Goal: Information Seeking & Learning: Learn about a topic

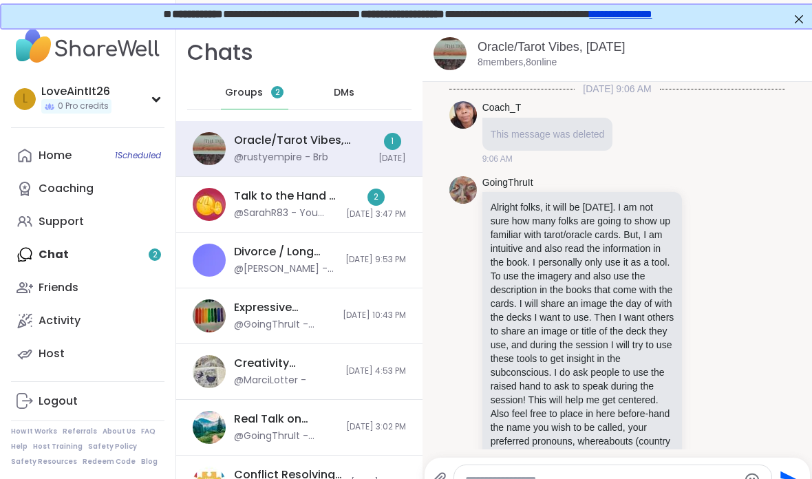
scroll to position [8133, 0]
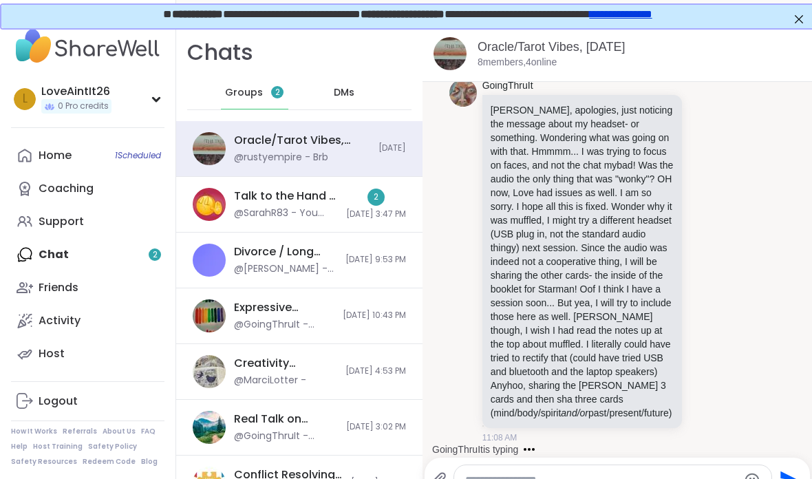
click at [46, 143] on link "Home 1 Scheduled" at bounding box center [87, 155] width 153 height 33
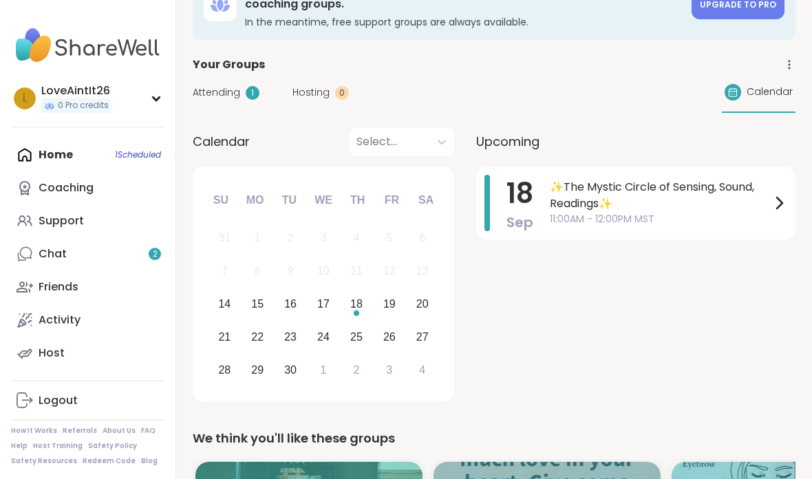
scroll to position [68, 0]
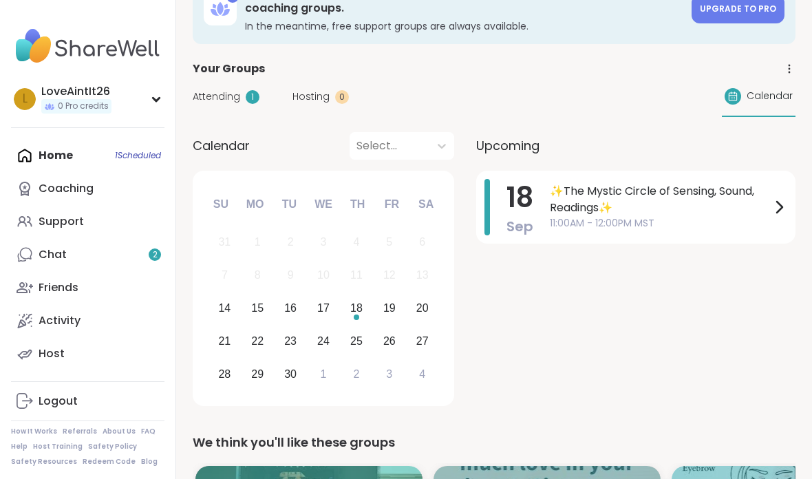
click at [83, 318] on link "Activity" at bounding box center [87, 320] width 153 height 33
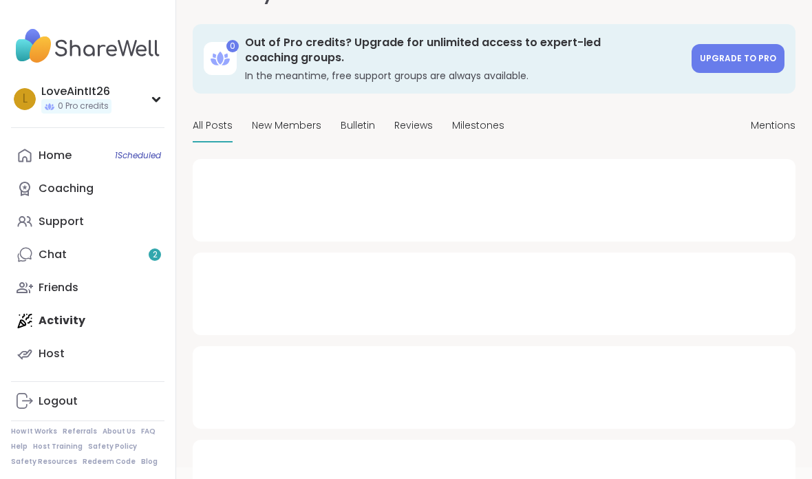
scroll to position [26, 0]
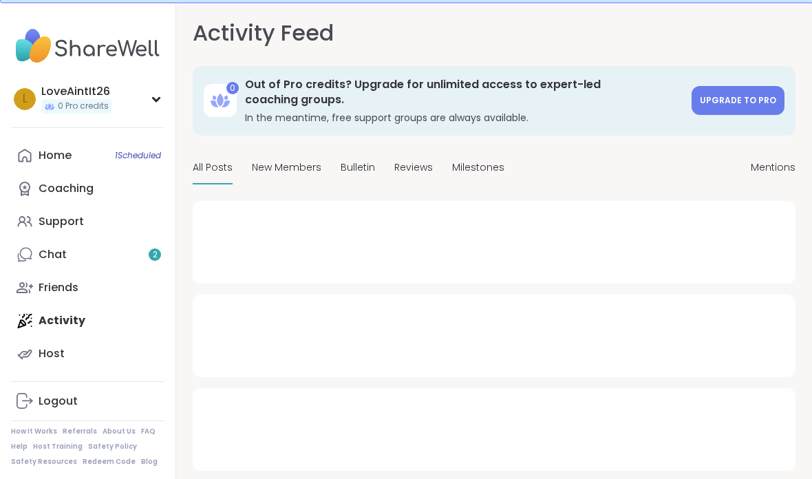
type textarea "*"
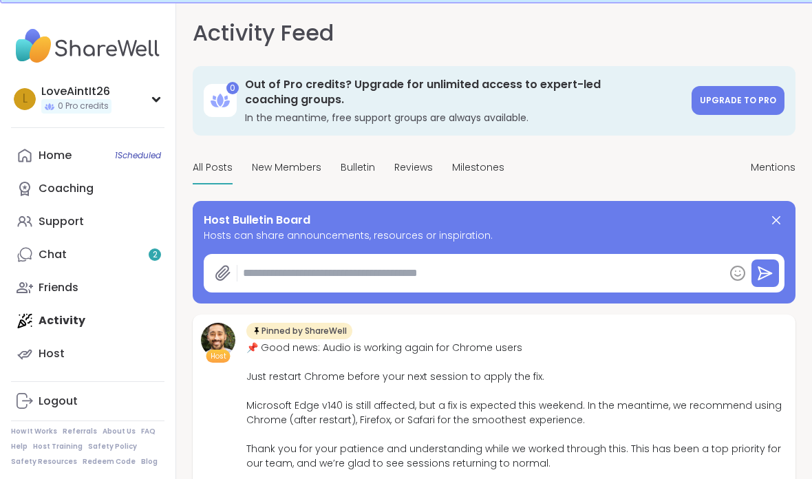
click at [94, 228] on link "Support" at bounding box center [87, 221] width 153 height 33
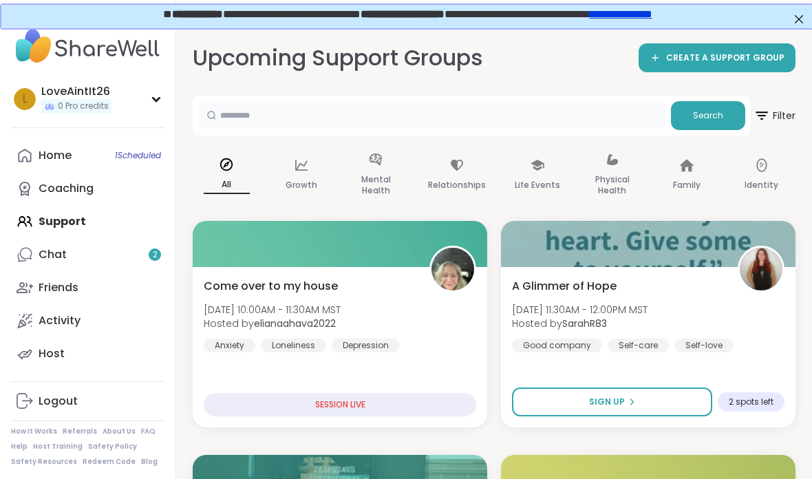
click at [501, 126] on input "text" at bounding box center [431, 115] width 467 height 28
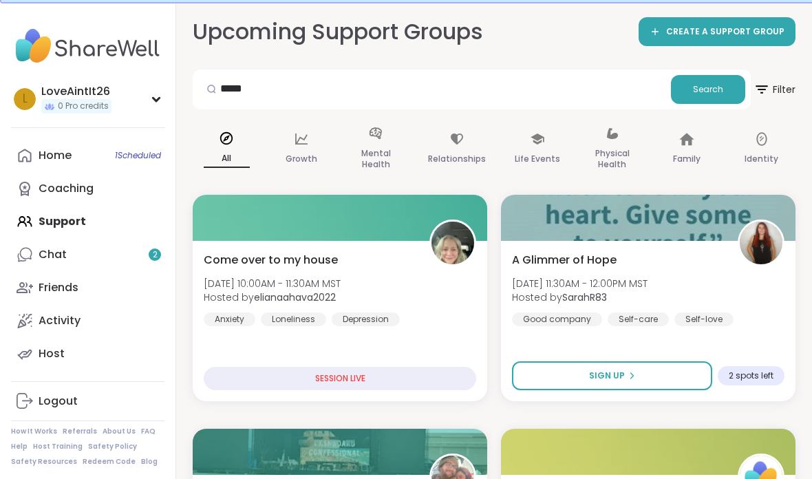
click at [739, 89] on button "Search" at bounding box center [708, 89] width 74 height 29
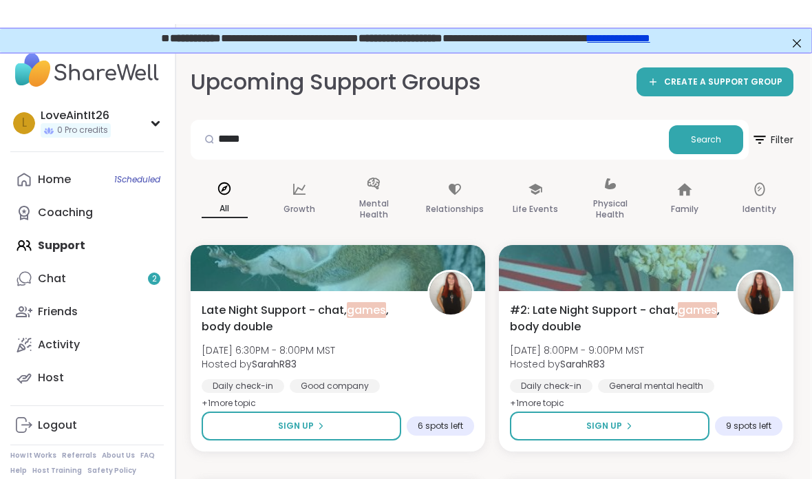
scroll to position [0, 3]
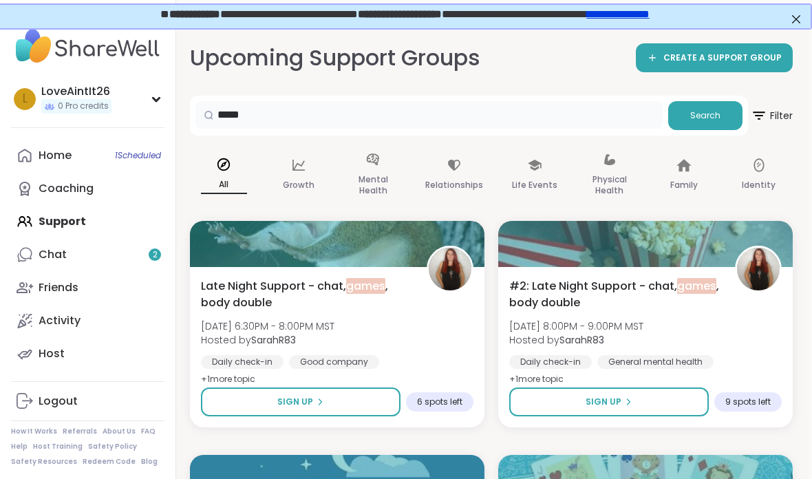
click at [351, 107] on input "*****" at bounding box center [428, 115] width 467 height 28
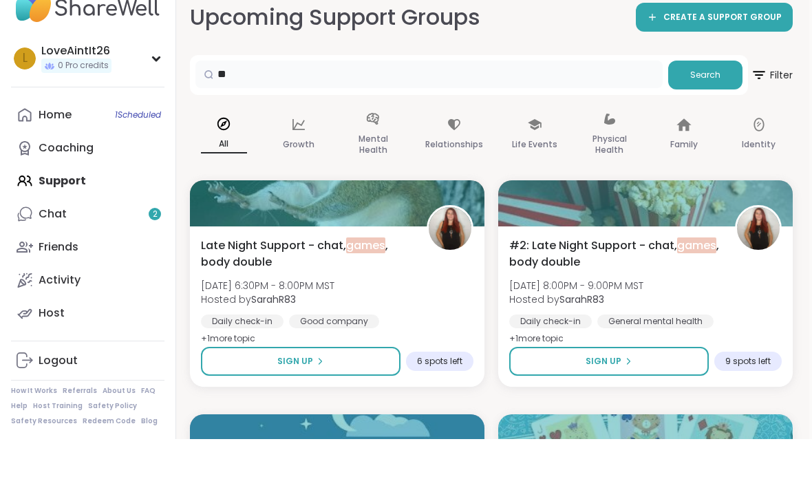
type input "*"
click at [702, 109] on span "Search" at bounding box center [705, 115] width 30 height 12
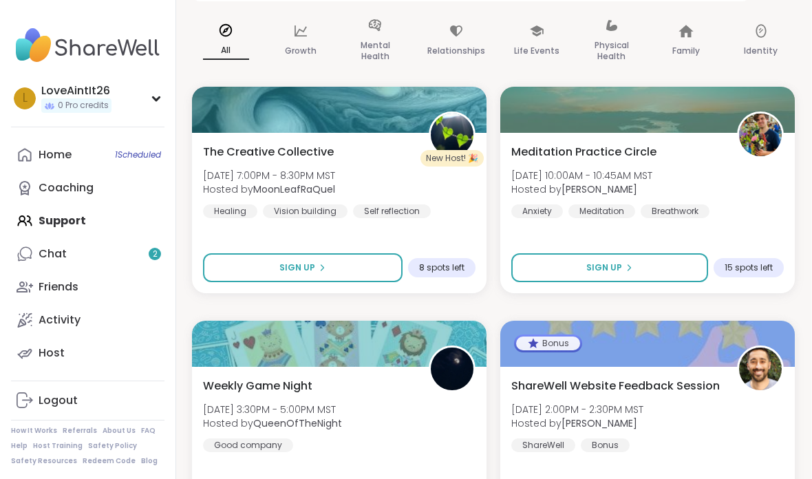
scroll to position [133, 1]
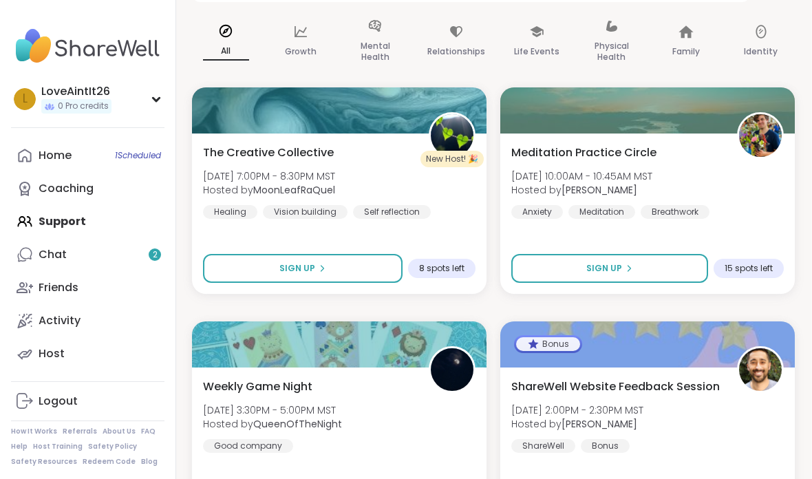
click at [224, 41] on div "All" at bounding box center [226, 42] width 68 height 69
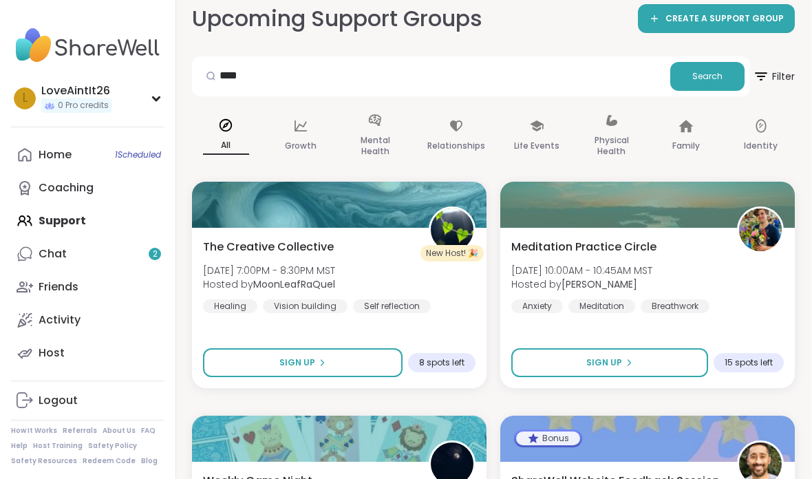
scroll to position [0, 1]
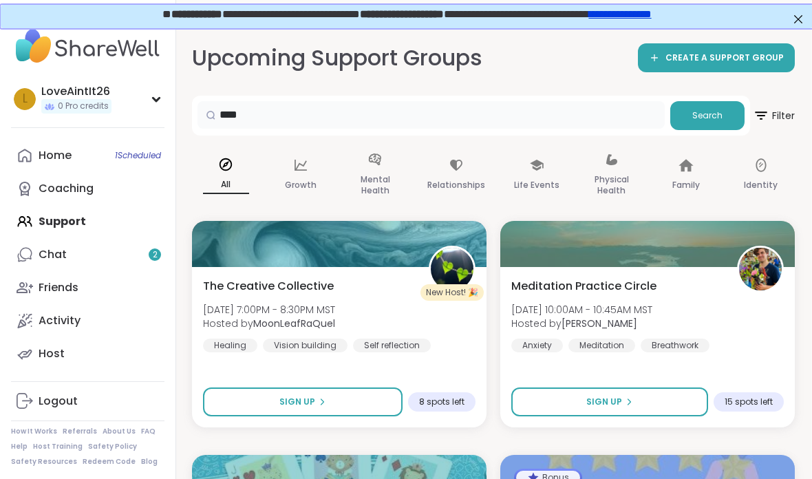
click at [570, 104] on input "****" at bounding box center [430, 115] width 467 height 28
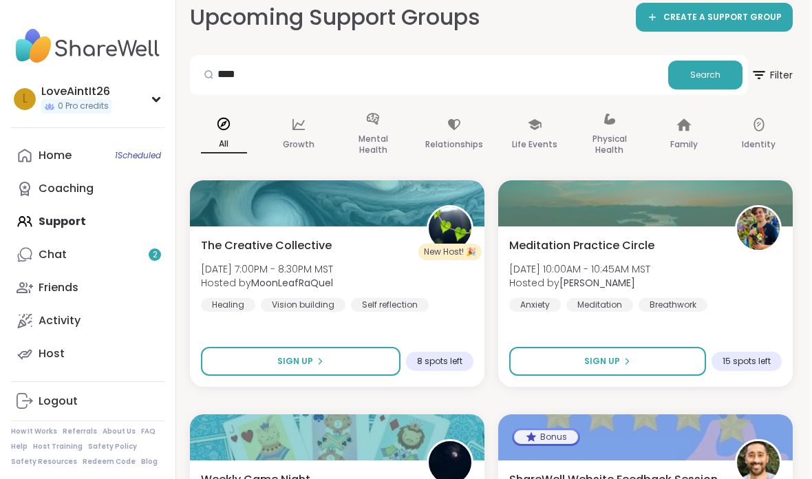
click at [569, 56] on div "**** Search" at bounding box center [469, 75] width 558 height 40
click at [561, 67] on input "****" at bounding box center [428, 75] width 467 height 28
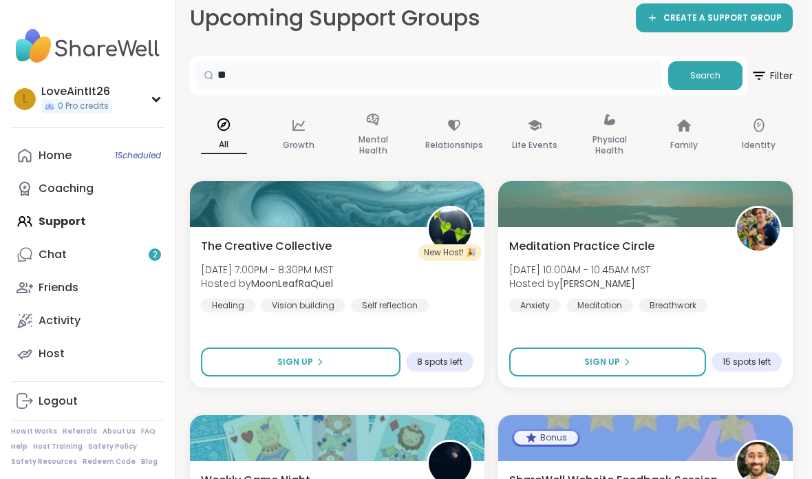
type input "*"
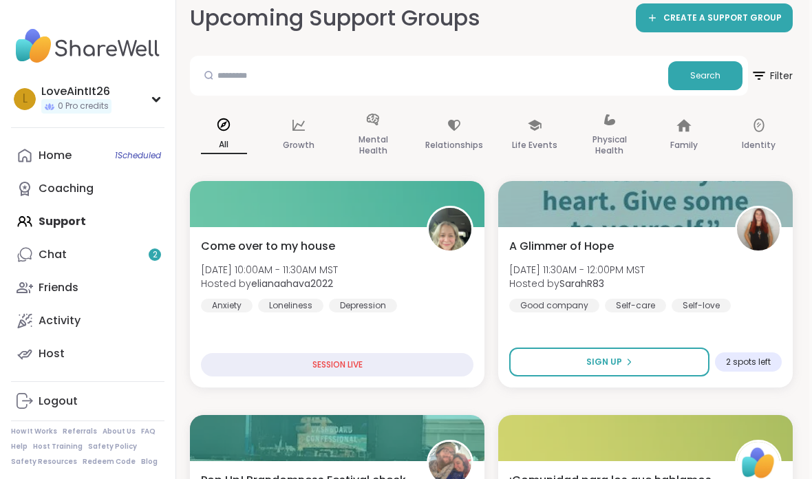
click at [697, 69] on span "Search" at bounding box center [705, 75] width 30 height 12
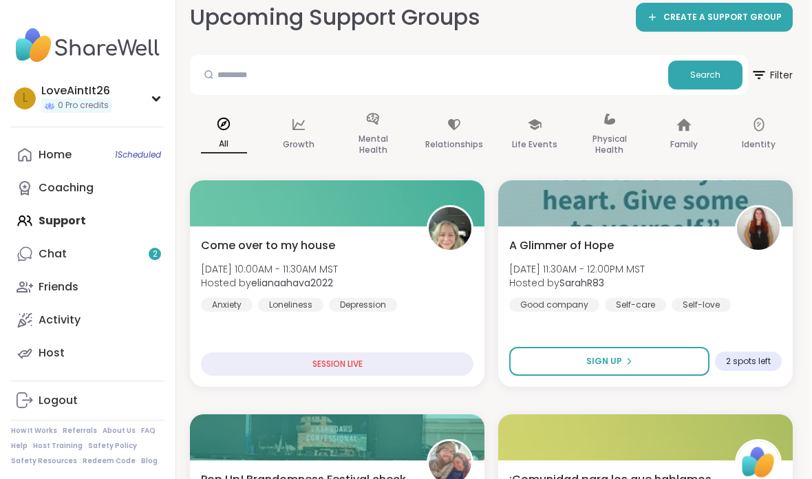
scroll to position [41, 3]
click at [779, 80] on span "Filter" at bounding box center [771, 74] width 42 height 33
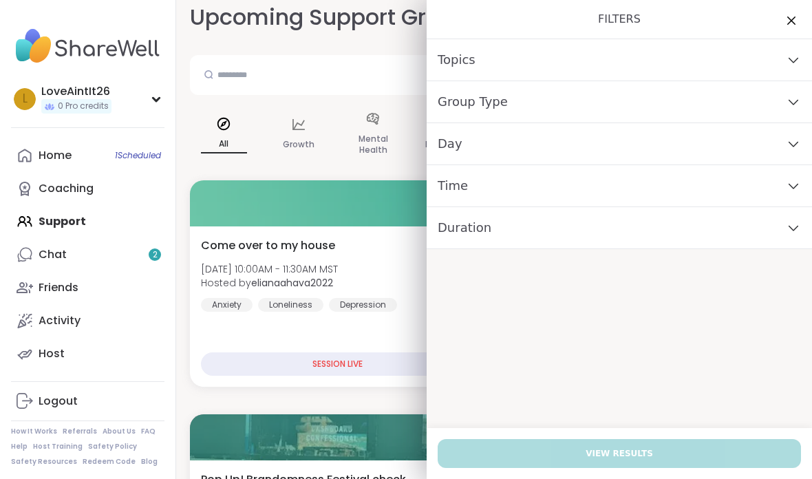
click at [459, 142] on div "Day" at bounding box center [618, 144] width 385 height 42
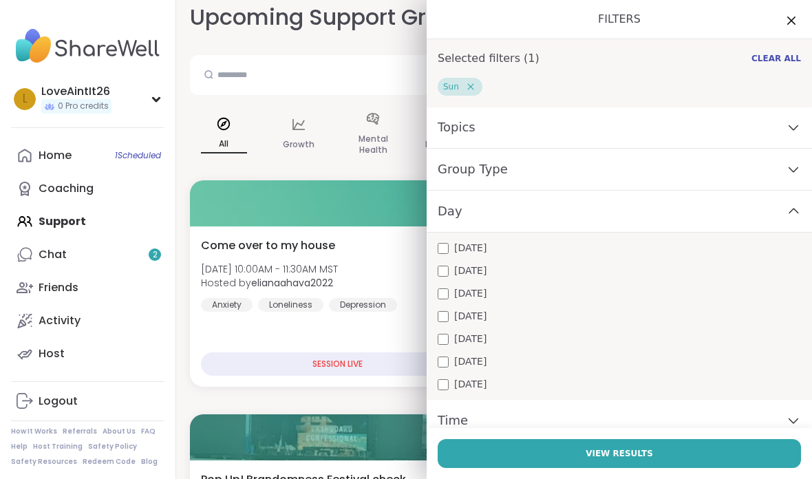
click at [536, 447] on button "View Results" at bounding box center [618, 453] width 363 height 29
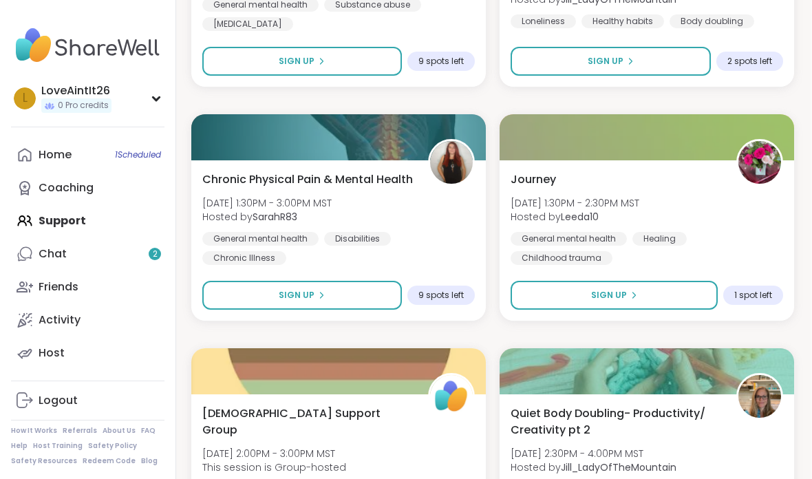
scroll to position [1539, 1]
